Goal: Task Accomplishment & Management: Complete application form

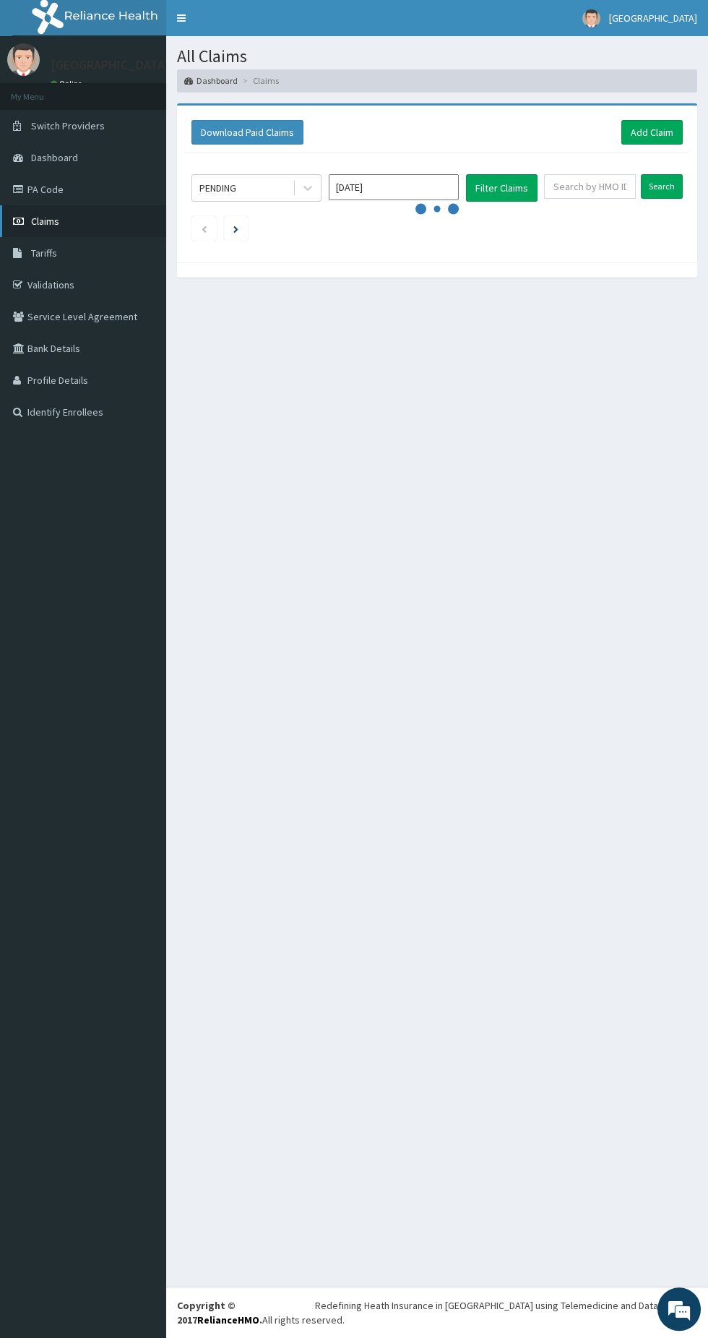
click at [92, 215] on link "Claims" at bounding box center [83, 221] width 166 height 32
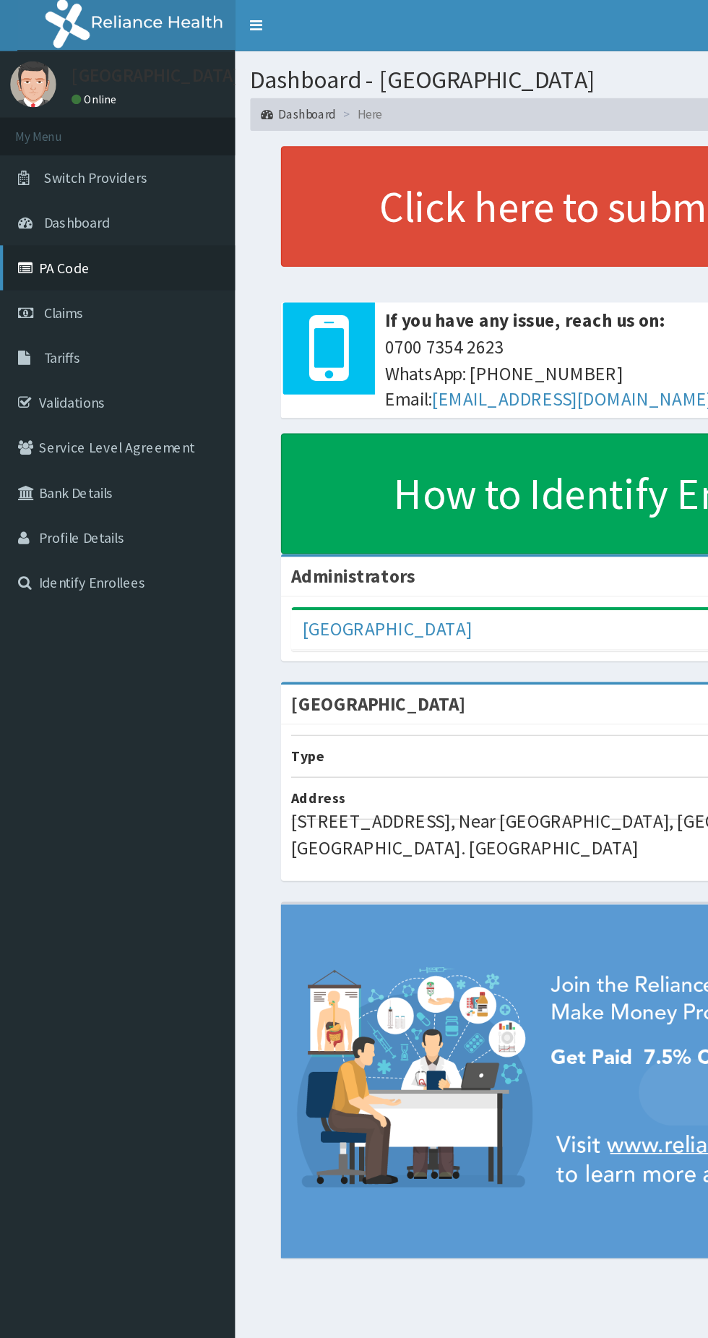
click at [70, 192] on link "PA Code" at bounding box center [83, 189] width 166 height 32
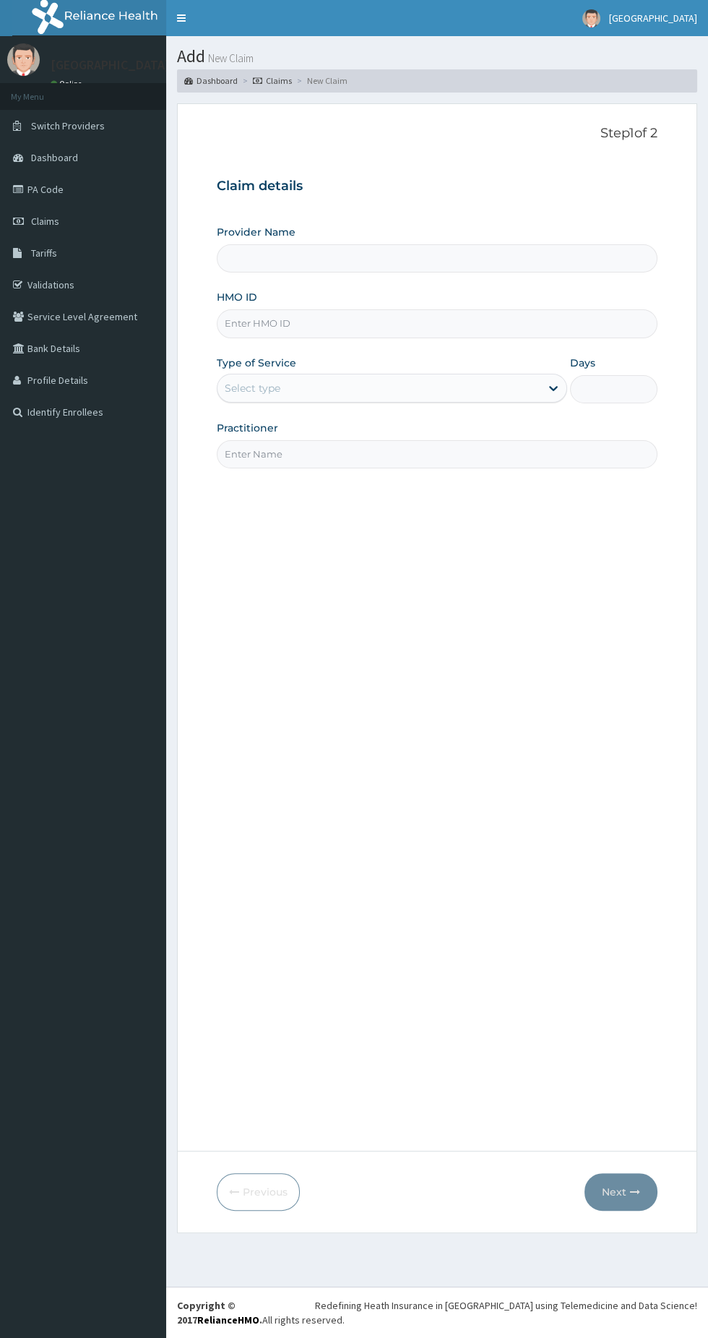
click at [546, 267] on input "Provider Name" at bounding box center [437, 258] width 441 height 28
click at [480, 319] on input "HMO ID" at bounding box center [437, 323] width 441 height 28
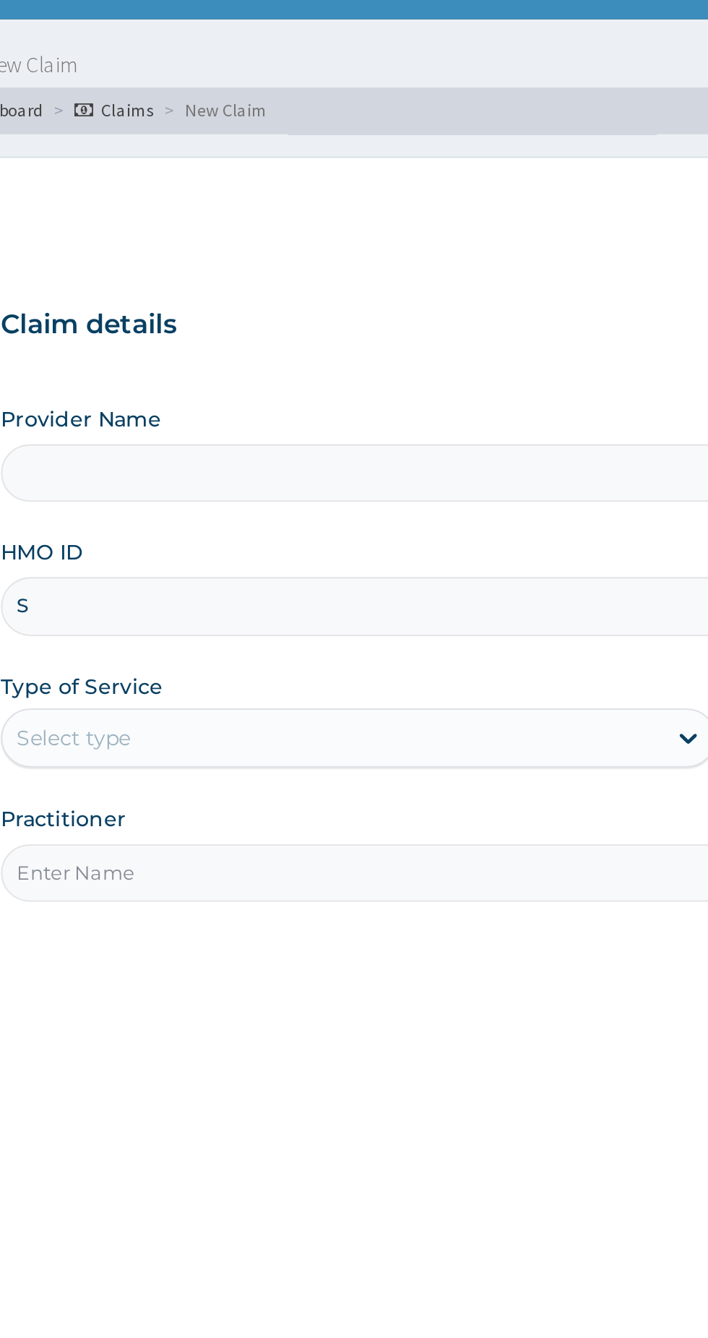
type input "Sf"
type input "[GEOGRAPHIC_DATA]"
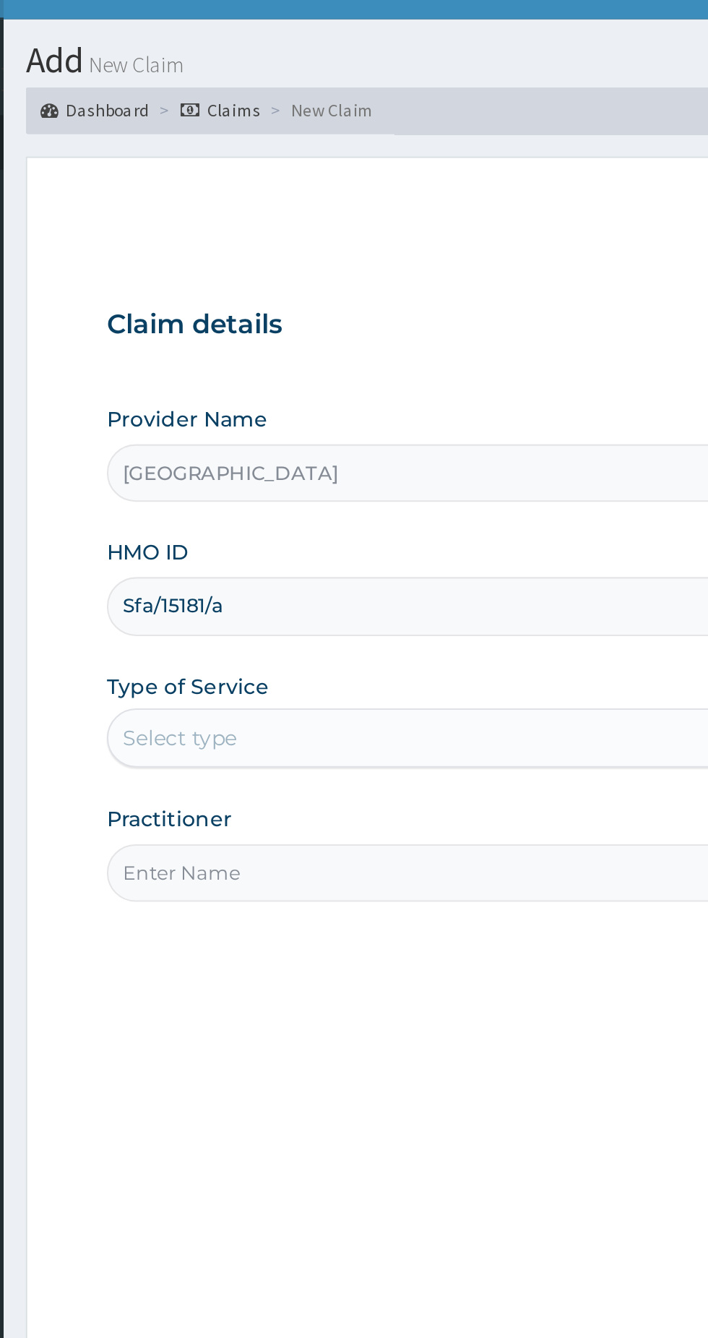
type input "Sfa/15181/a"
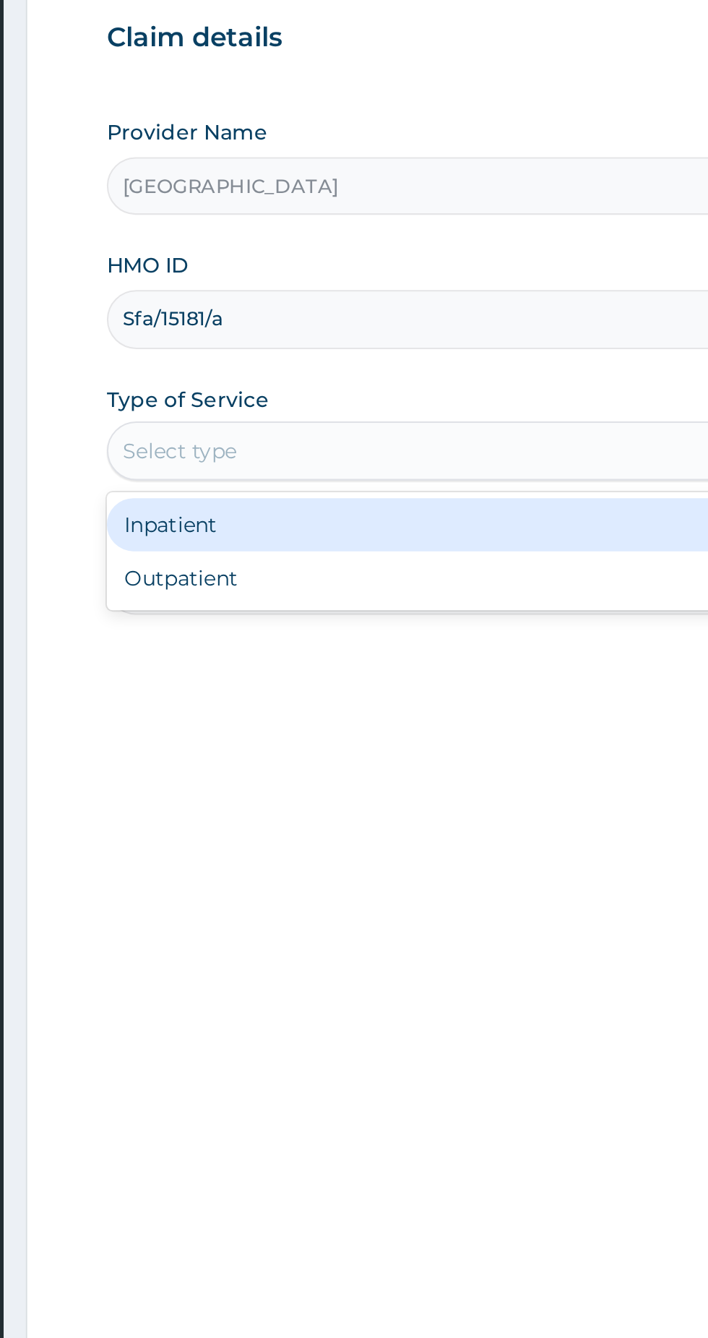
click at [384, 463] on div "Inpatient Outpatient" at bounding box center [392, 437] width 351 height 58
click at [400, 447] on div "Outpatient" at bounding box center [392, 450] width 351 height 26
type input "1"
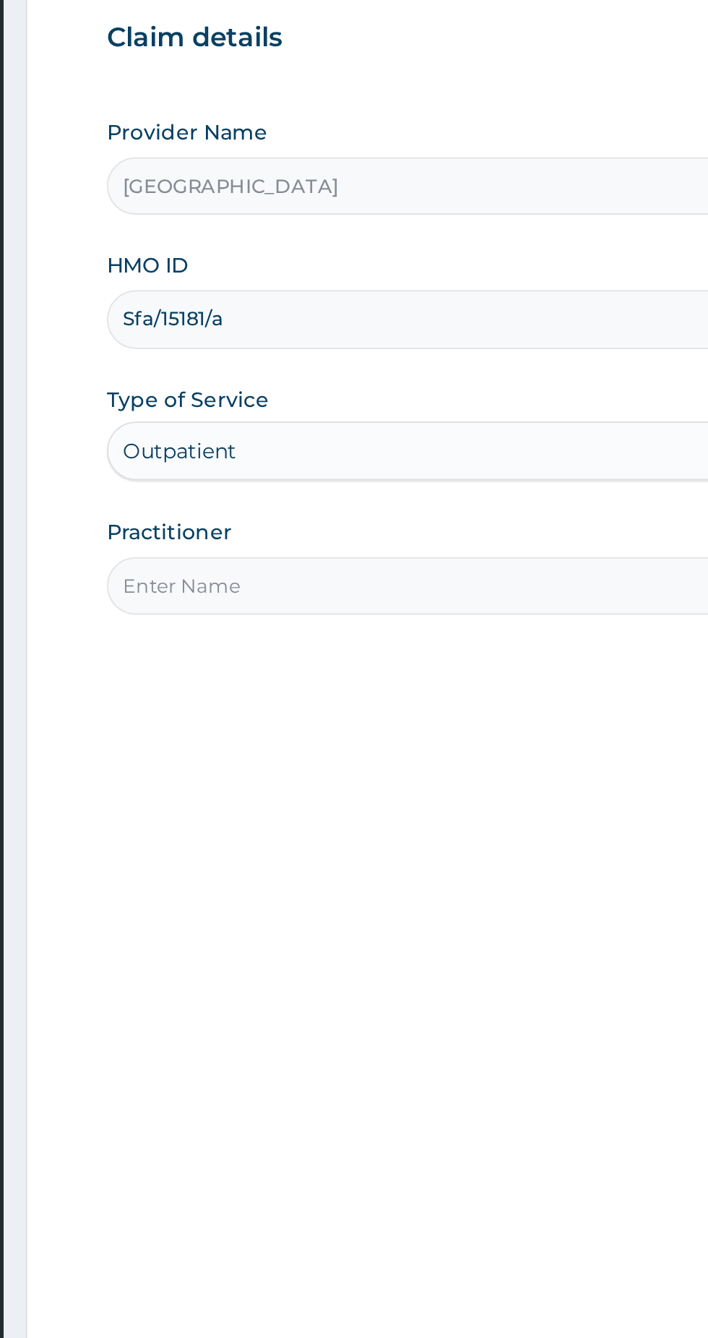
click at [398, 454] on input "Practitioner" at bounding box center [437, 454] width 441 height 28
type input "Bello Obe"
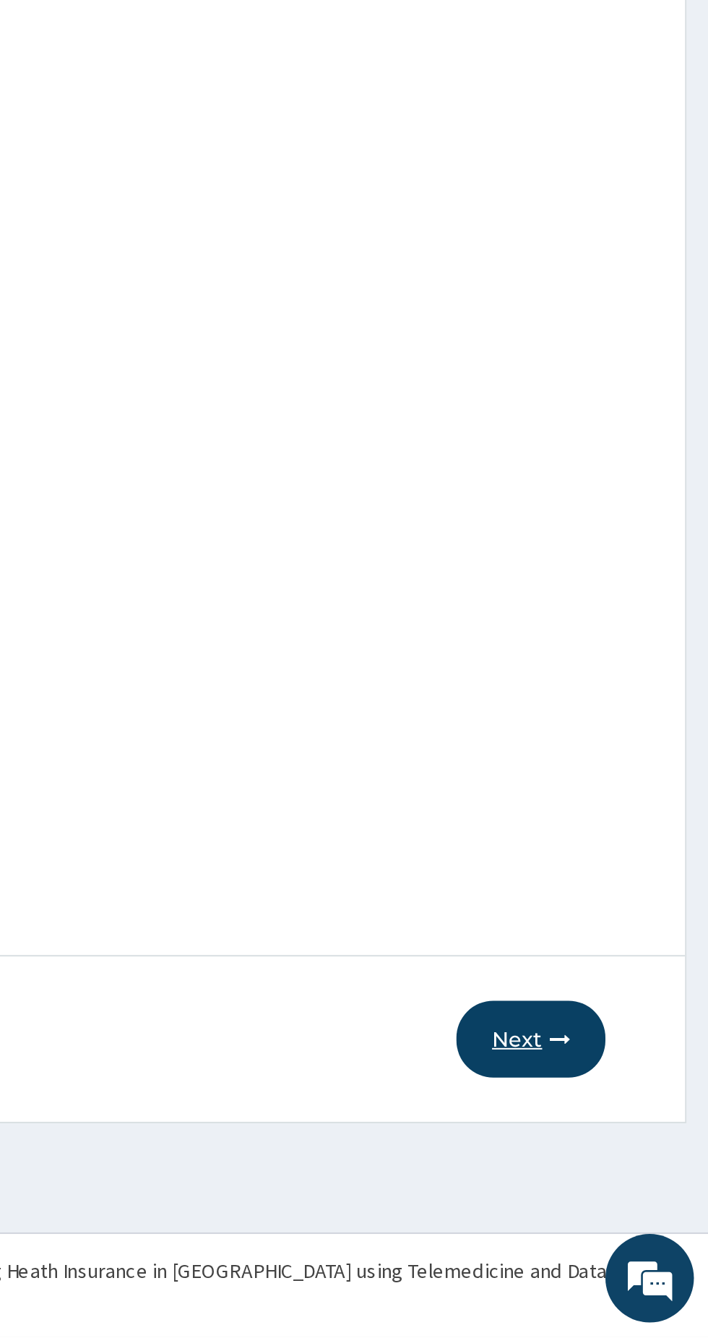
click at [635, 1200] on button "Next" at bounding box center [621, 1192] width 73 height 38
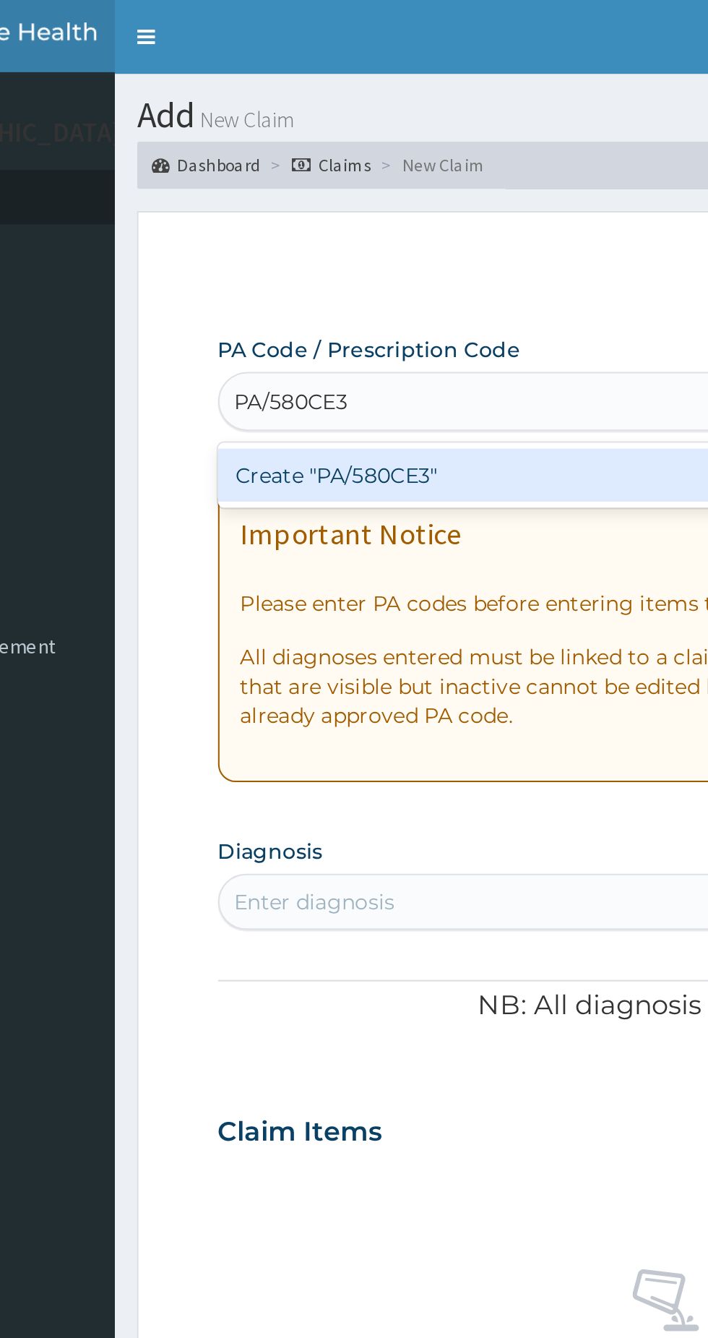
click at [355, 244] on div "Create "PA/580CE3"" at bounding box center [363, 233] width 293 height 26
type input "PA/580CE3"
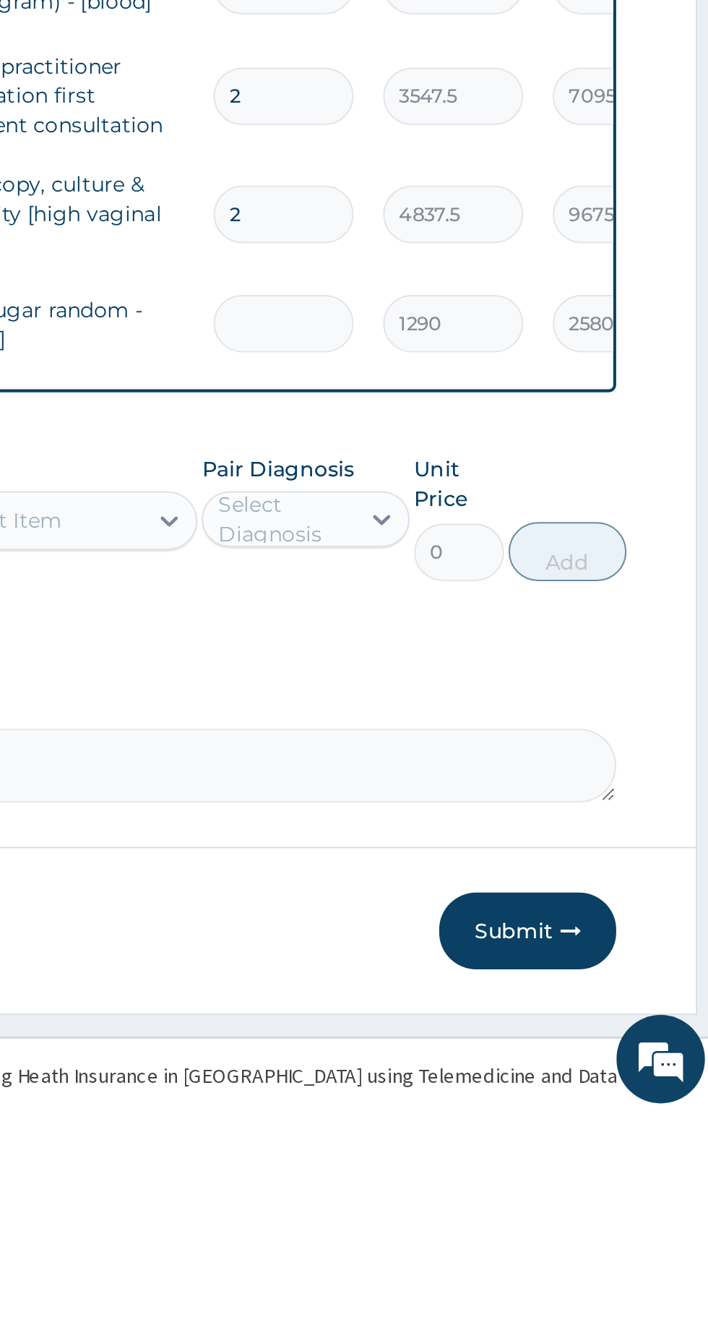
type input "0.00"
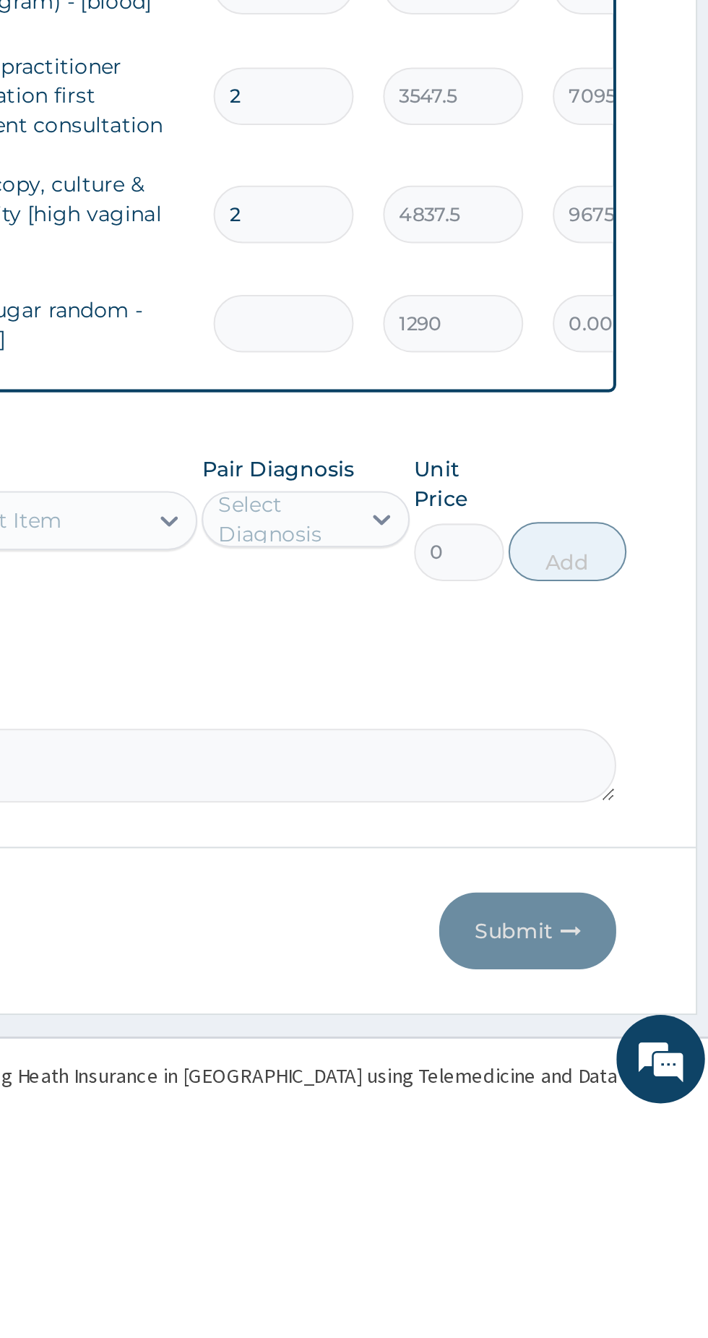
type input "1"
type input "1290.00"
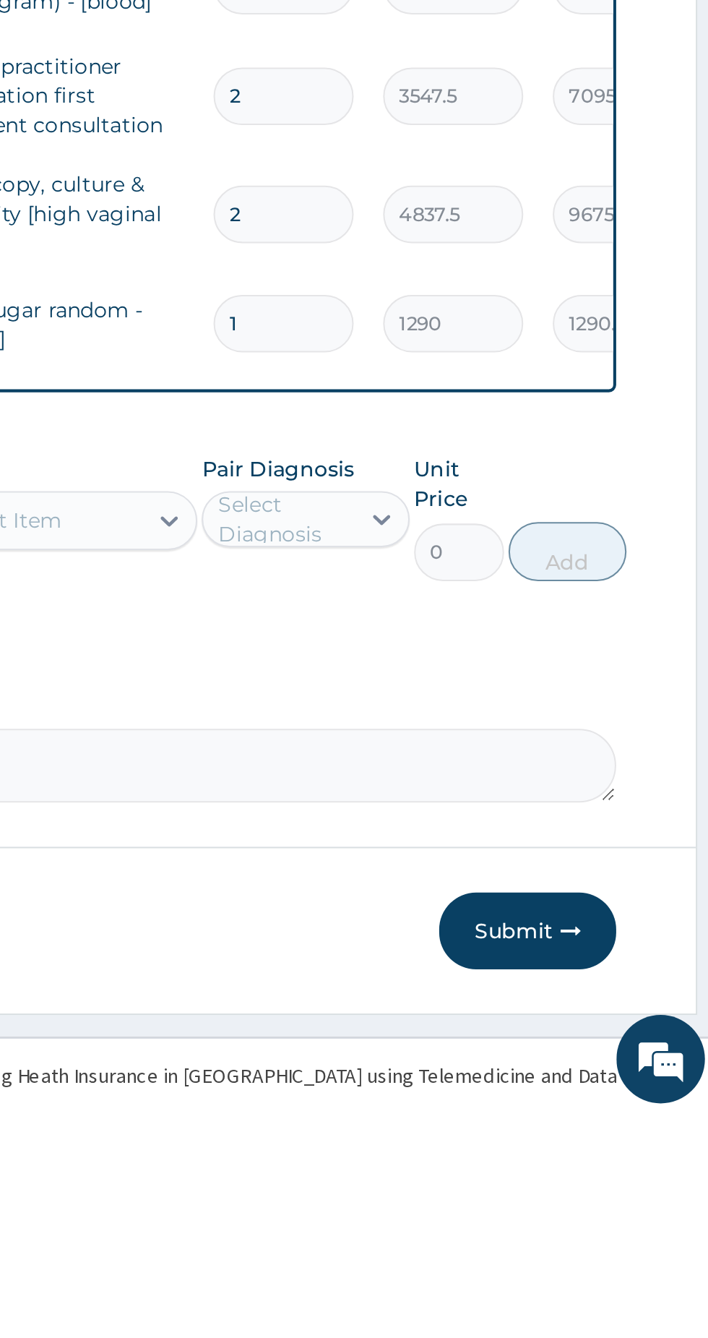
type input "1"
click at [515, 890] on input "2" at bounding box center [494, 895] width 69 height 28
type input "0.00"
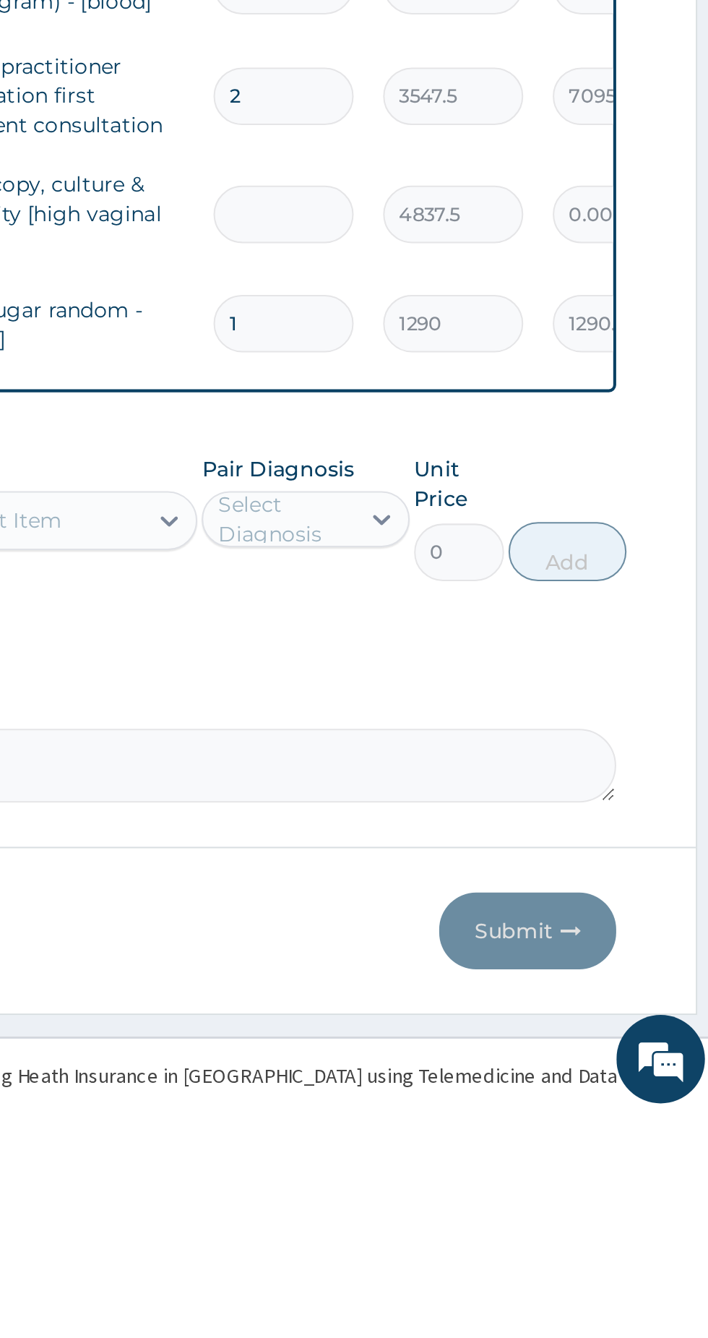
type input "1"
type input "4837.50"
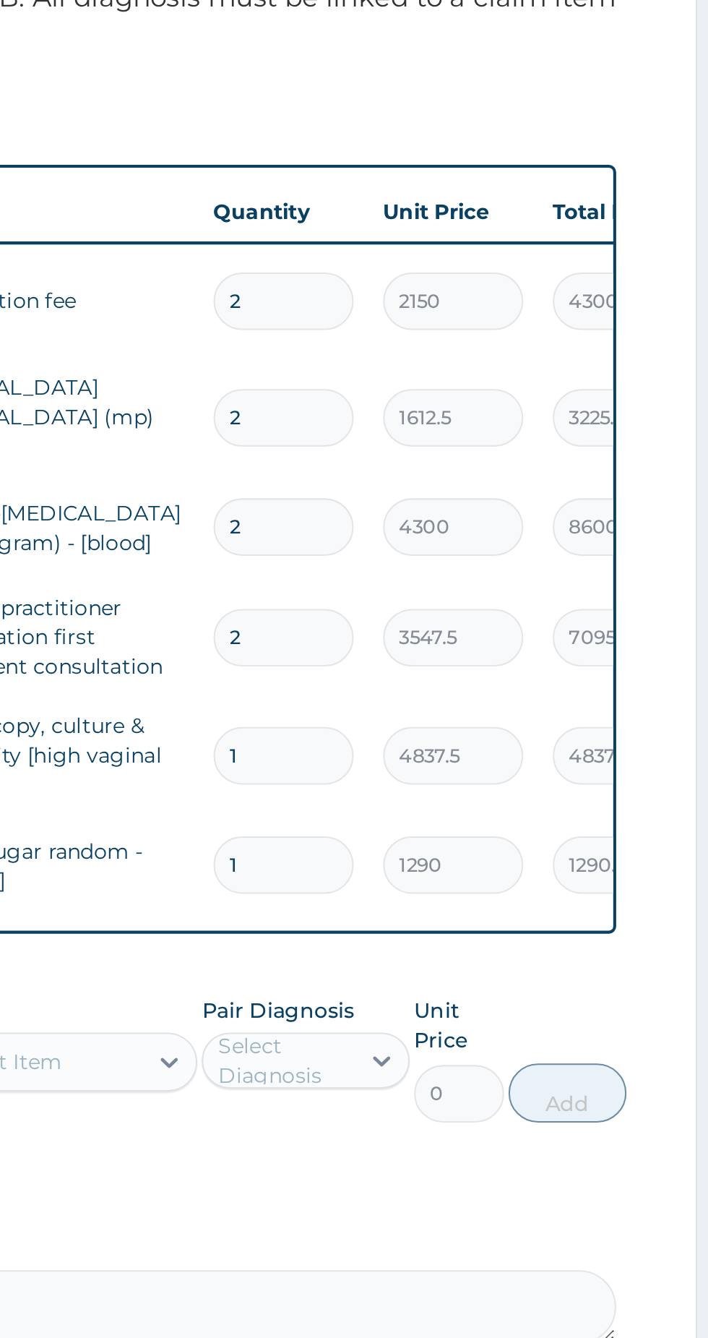
type input "1"
click at [508, 826] on input "2" at bounding box center [494, 837] width 69 height 28
type input "0.00"
type input "1"
type input "3547.50"
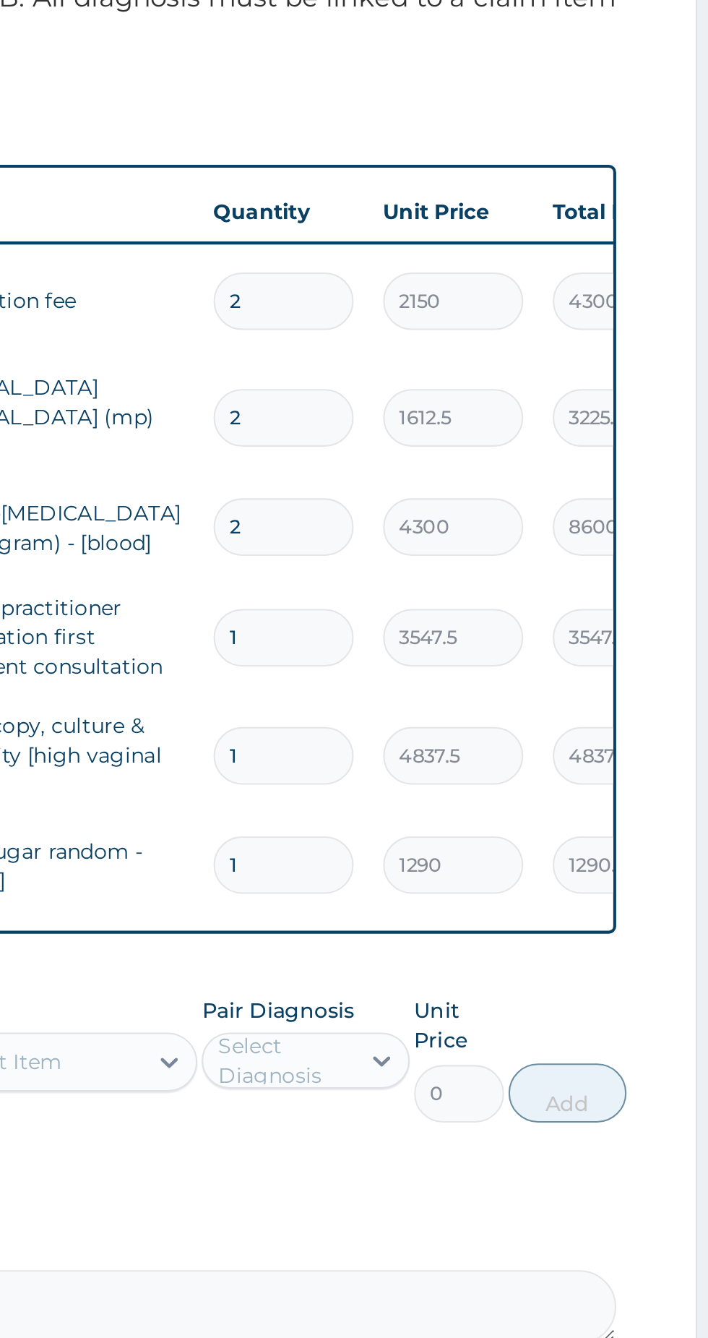
type input "1"
click at [512, 769] on input "2" at bounding box center [494, 783] width 69 height 28
type input "0.00"
click at [514, 719] on input "2" at bounding box center [494, 729] width 69 height 28
type input "0.00"
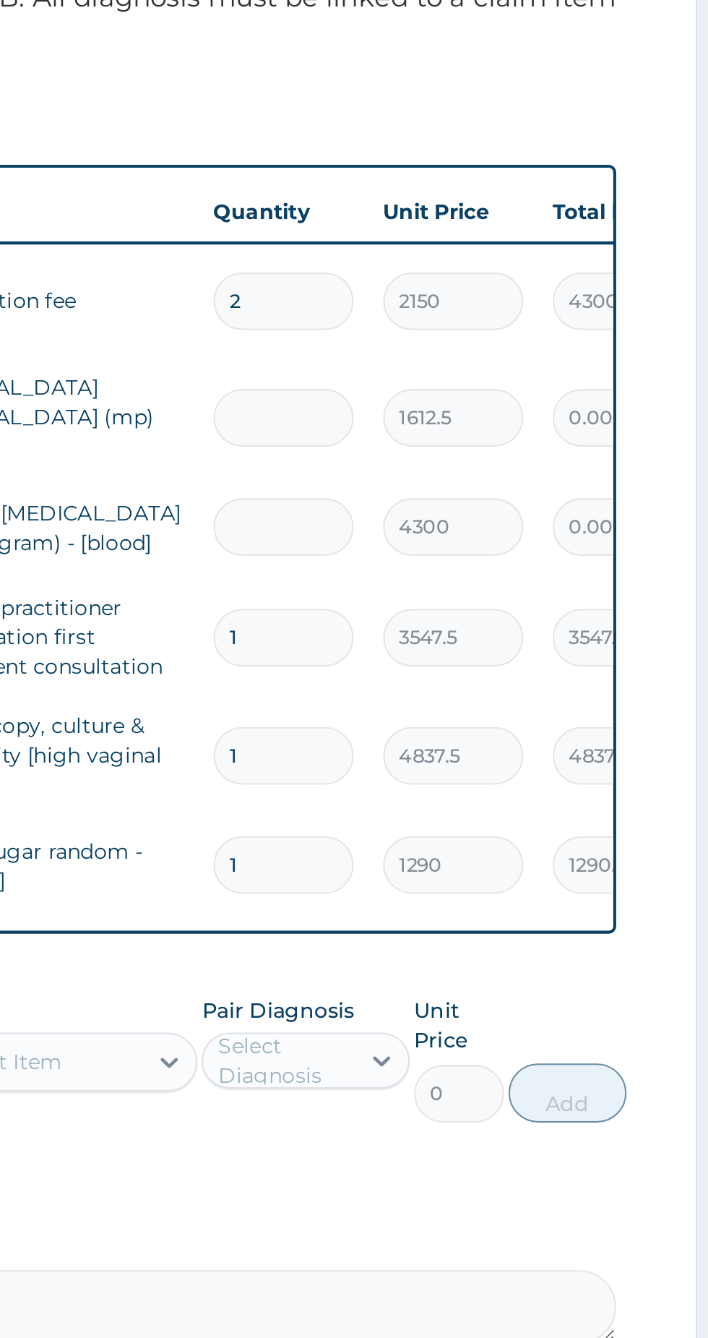
type input "1"
type input "1612.50"
type input "1"
click at [515, 776] on input "number" at bounding box center [494, 783] width 69 height 28
type input "1"
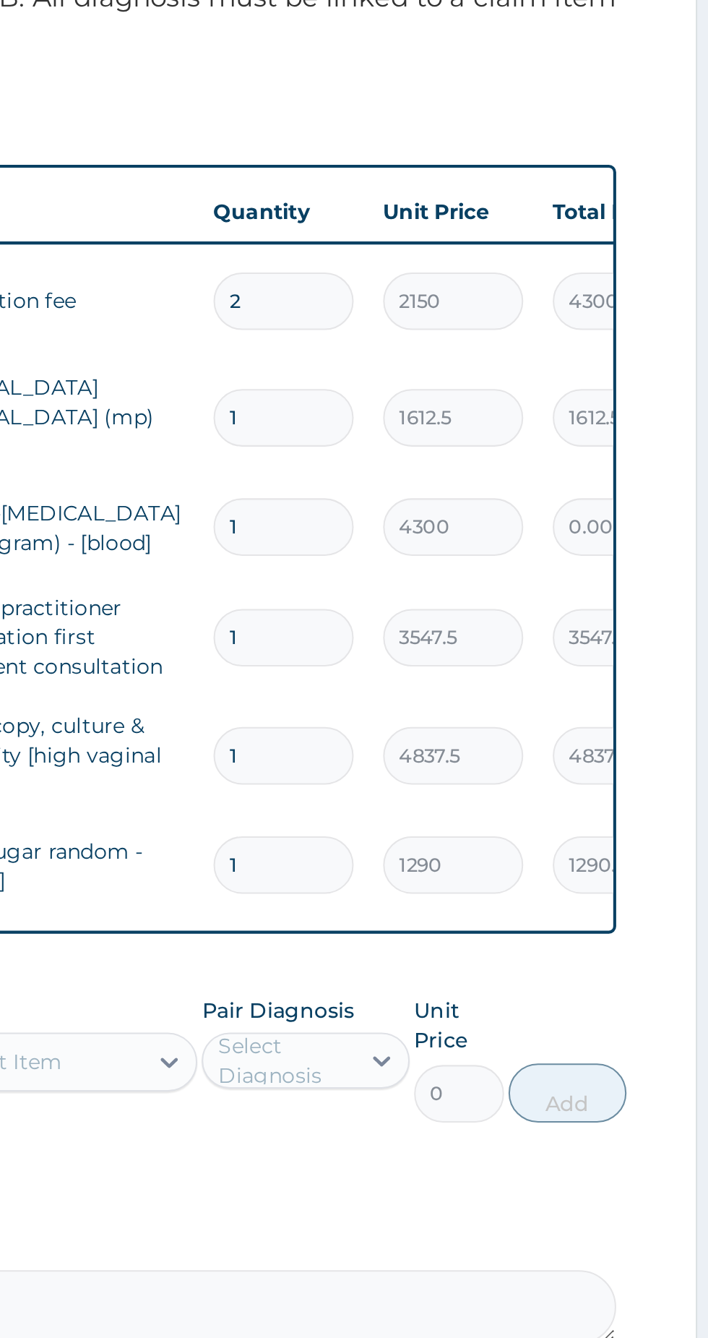
type input "4300.00"
type input "1"
click at [503, 673] on input "2" at bounding box center [494, 672] width 69 height 28
type input "0.00"
type input "1"
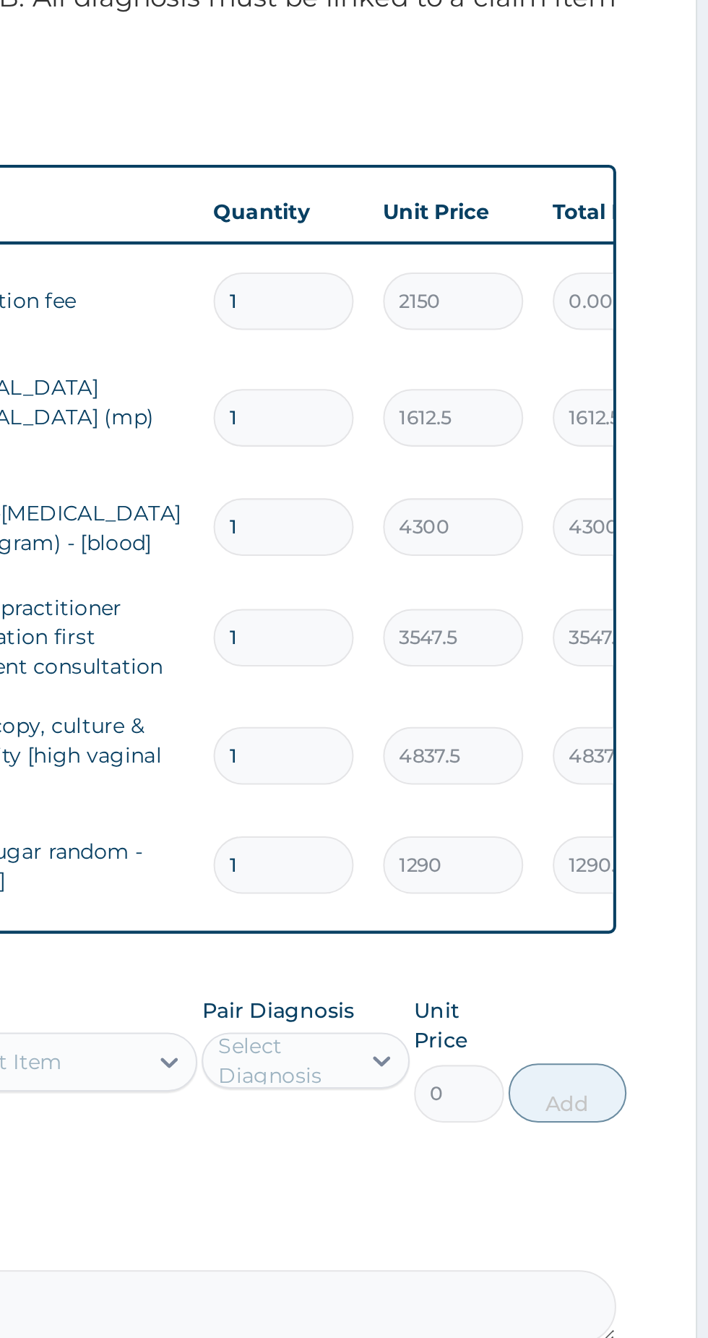
type input "2150.00"
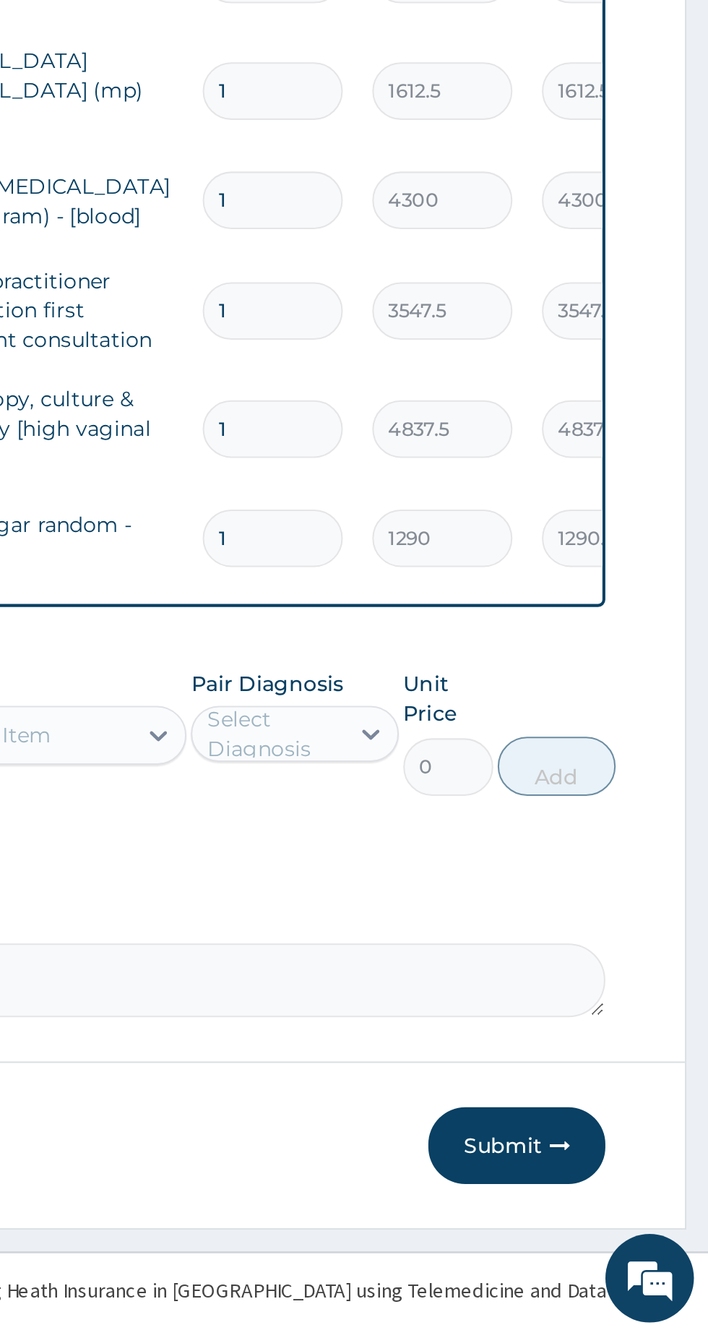
scroll to position [2, 0]
click at [624, 1242] on button "Submit" at bounding box center [614, 1244] width 87 height 38
